Goal: Task Accomplishment & Management: Complete application form

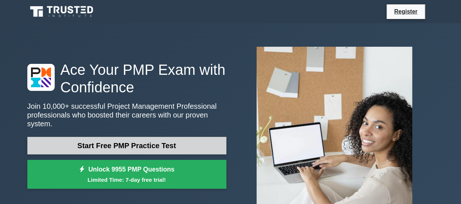
click at [133, 137] on link "Start Free PMP Practice Test" at bounding box center [126, 145] width 199 height 17
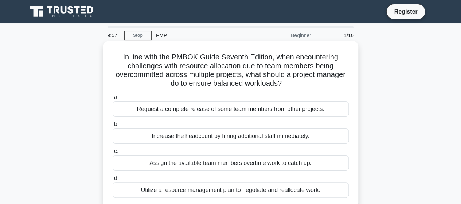
click at [220, 109] on div "Request a complete release of some team members from other projects." at bounding box center [231, 108] width 236 height 15
click at [113, 99] on input "a. Request a complete release of some team members from other projects." at bounding box center [113, 97] width 0 height 5
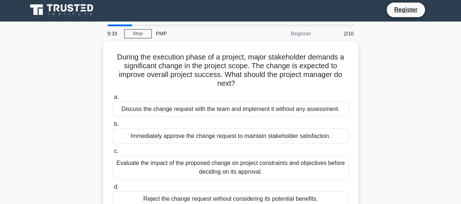
scroll to position [14, 0]
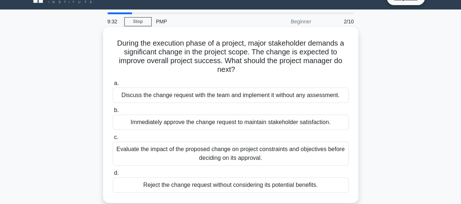
click at [279, 147] on div "Evaluate the impact of the proposed change on project constraints and objective…" at bounding box center [231, 153] width 236 height 24
click at [113, 139] on input "c. Evaluate the impact of the proposed change on project constraints and object…" at bounding box center [113, 137] width 0 height 5
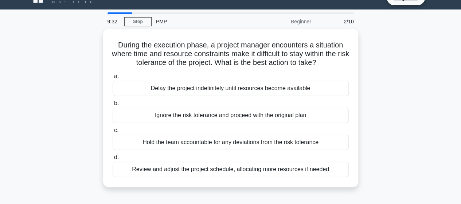
scroll to position [0, 0]
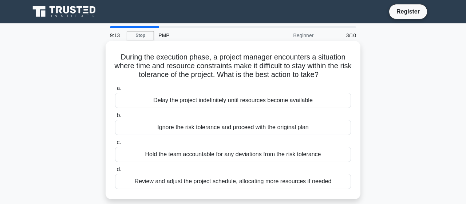
click at [307, 178] on div "Review and adjust the project schedule, allocating more resources if needed" at bounding box center [233, 180] width 236 height 15
click at [115, 172] on input "d. Review and adjust the project schedule, allocating more resources if needed" at bounding box center [115, 169] width 0 height 5
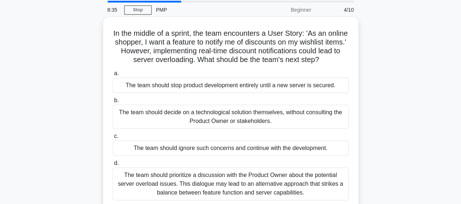
scroll to position [40, 0]
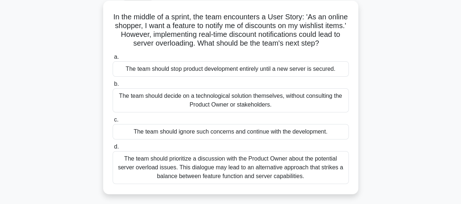
click at [297, 165] on div "The team should prioritize a discussion with the Product Owner about the potent…" at bounding box center [231, 167] width 236 height 33
click at [113, 149] on input "d. The team should prioritize a discussion with the Product Owner about the pot…" at bounding box center [113, 146] width 0 height 5
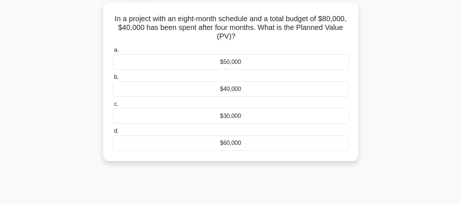
scroll to position [0, 0]
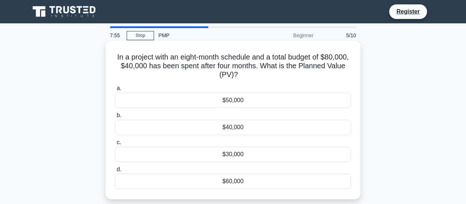
click at [252, 123] on div "$40,000" at bounding box center [233, 126] width 236 height 15
click at [115, 118] on input "b. $40,000" at bounding box center [115, 115] width 0 height 5
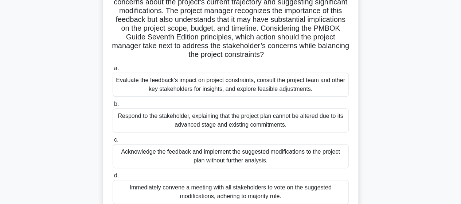
scroll to position [136, 0]
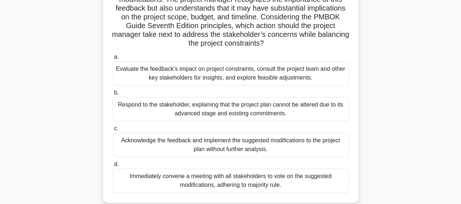
click at [263, 71] on div "Evaluate the feedback’s impact on project constraints, consult the project team…" at bounding box center [231, 73] width 236 height 24
click at [113, 59] on input "a. Evaluate the feedback’s impact on project constraints, consult the project t…" at bounding box center [113, 57] width 0 height 5
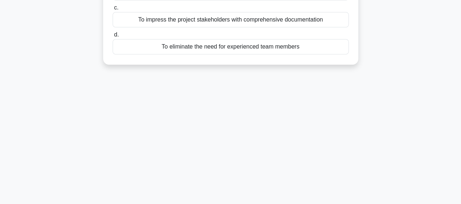
scroll to position [0, 0]
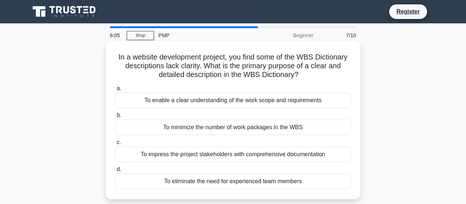
click at [325, 95] on div "To enable a clear understanding of the work scope and requirements" at bounding box center [233, 100] width 236 height 15
click at [115, 91] on input "a. To enable a clear understanding of the work scope and requirements" at bounding box center [115, 88] width 0 height 5
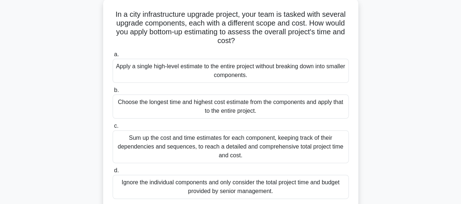
scroll to position [49, 0]
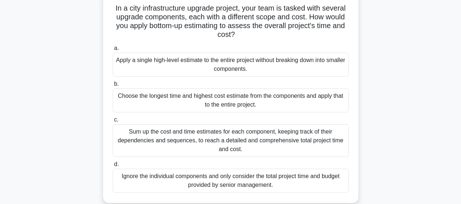
click at [290, 134] on div "Sum up the cost and time estimates for each component, keeping track of their d…" at bounding box center [231, 140] width 236 height 33
click at [113, 122] on input "c. Sum up the cost and time estimates for each component, keeping track of thei…" at bounding box center [113, 119] width 0 height 5
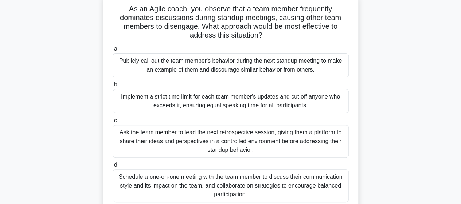
scroll to position [58, 0]
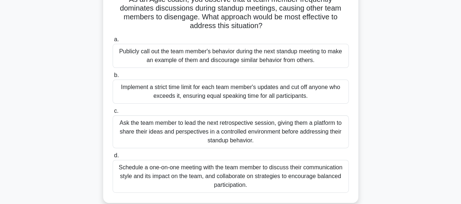
click at [325, 182] on div "Schedule a one-on-one meeting with the team member to discuss their communicati…" at bounding box center [231, 176] width 236 height 33
click at [113, 158] on input "d. Schedule a one-on-one meeting with the team member to discuss their communic…" at bounding box center [113, 155] width 0 height 5
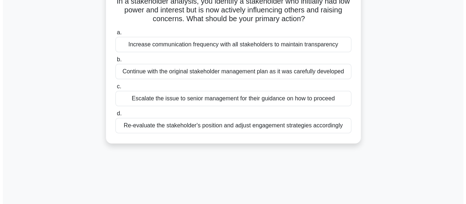
scroll to position [0, 0]
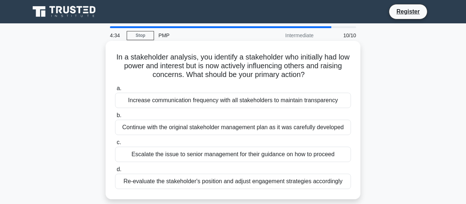
click at [282, 100] on div "Increase communication frequency with all stakeholders to maintain transparency" at bounding box center [233, 100] width 236 height 15
click at [115, 91] on input "a. Increase communication frequency with all stakeholders to maintain transpare…" at bounding box center [115, 88] width 0 height 5
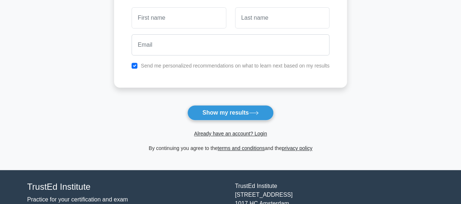
scroll to position [79, 0]
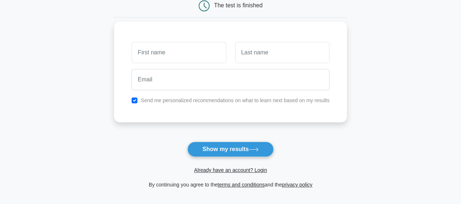
click at [192, 49] on input "text" at bounding box center [178, 52] width 94 height 21
type input "javid"
click at [266, 55] on input "text" at bounding box center [282, 52] width 94 height 21
type input "raza"
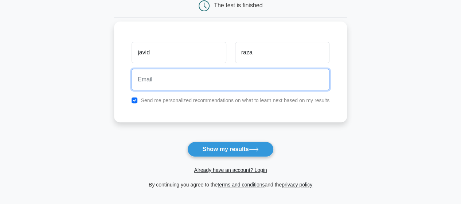
click at [242, 79] on input "email" at bounding box center [230, 79] width 198 height 21
type input "javid25raza@gmail.com"
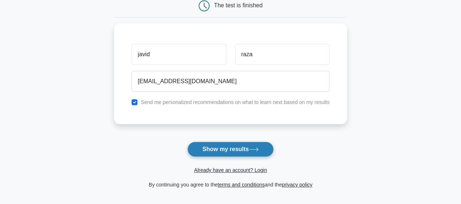
click at [228, 141] on button "Show my results" at bounding box center [230, 148] width 86 height 15
